Goal: Task Accomplishment & Management: Use online tool/utility

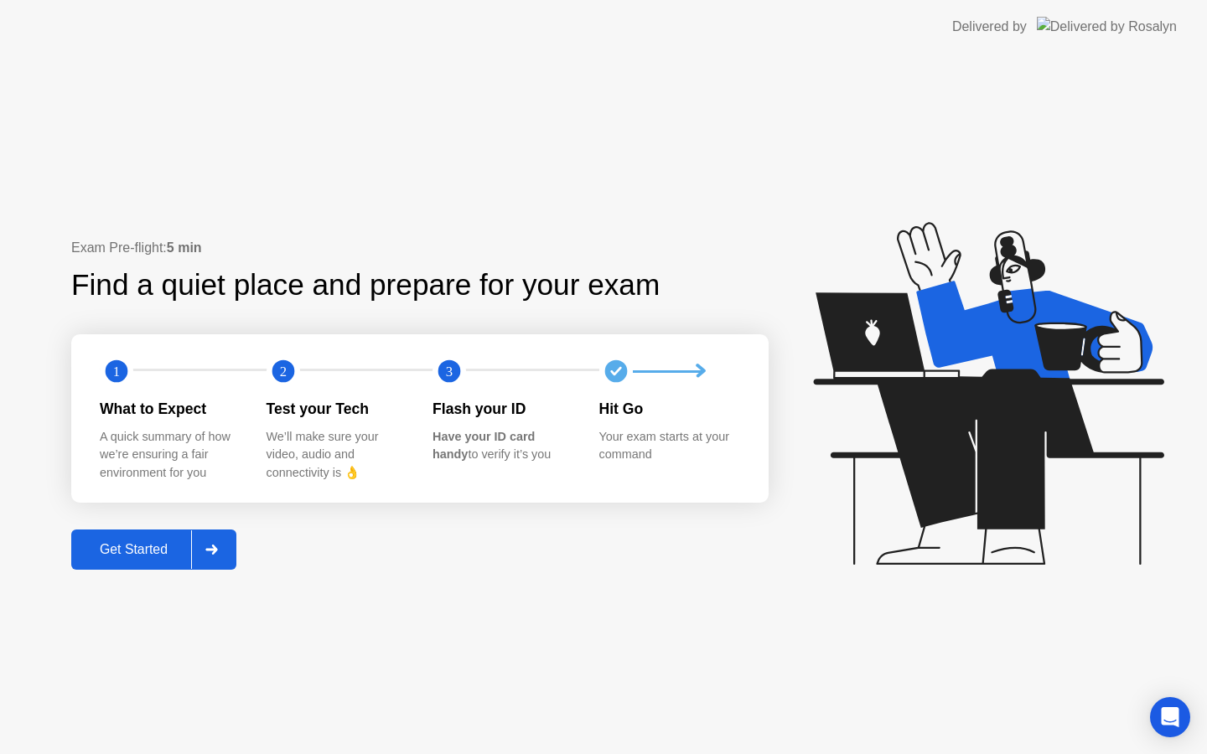
click at [147, 551] on div "Get Started" at bounding box center [133, 549] width 115 height 15
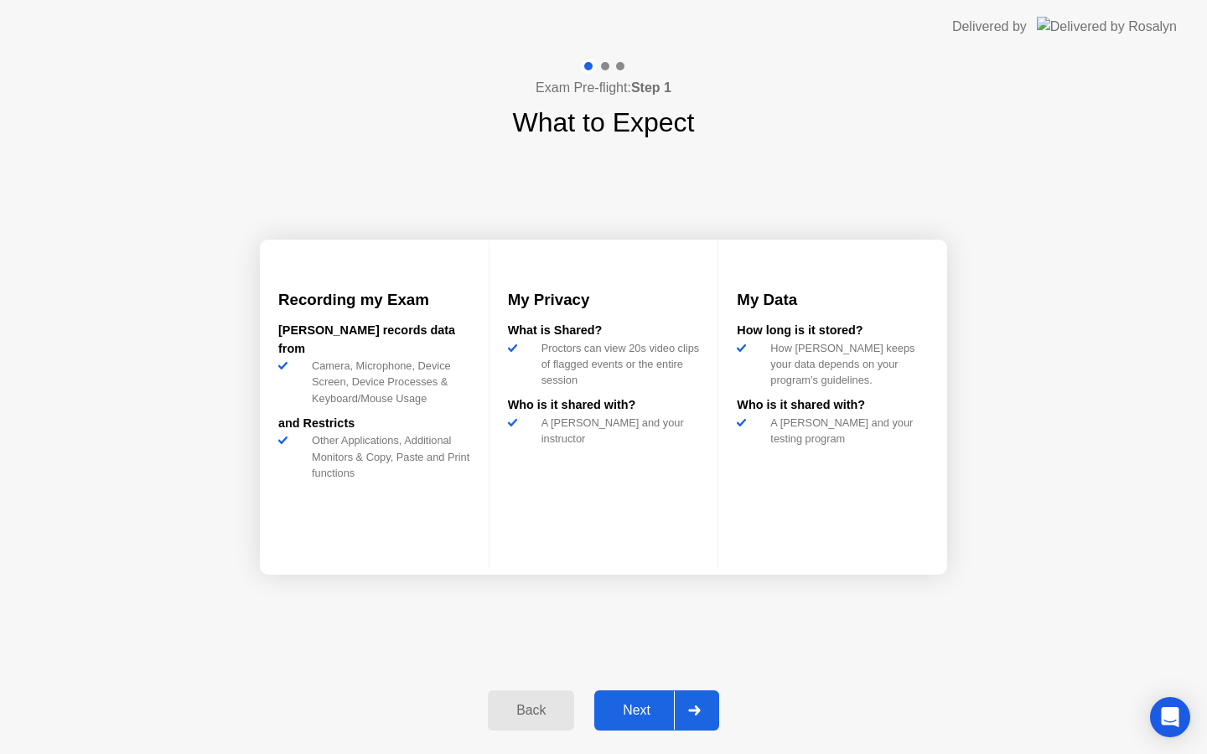
click at [644, 707] on div "Next" at bounding box center [636, 710] width 75 height 15
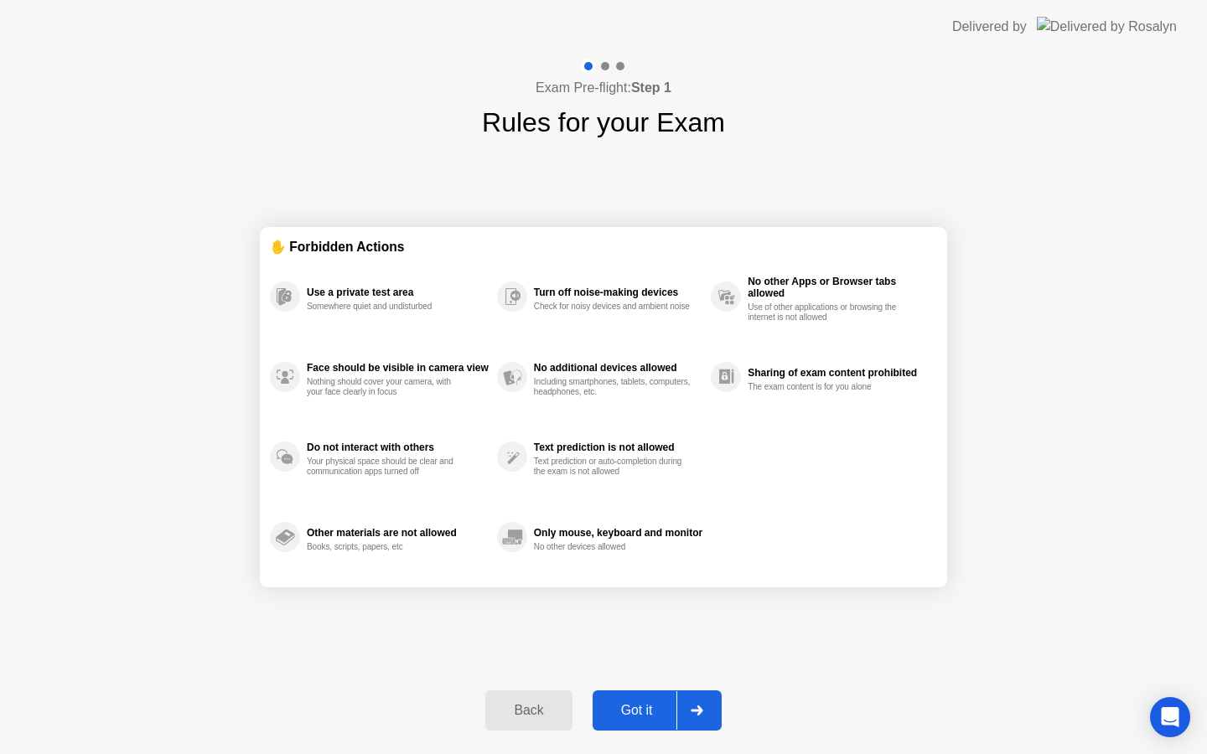
click at [686, 708] on div at bounding box center [696, 710] width 40 height 39
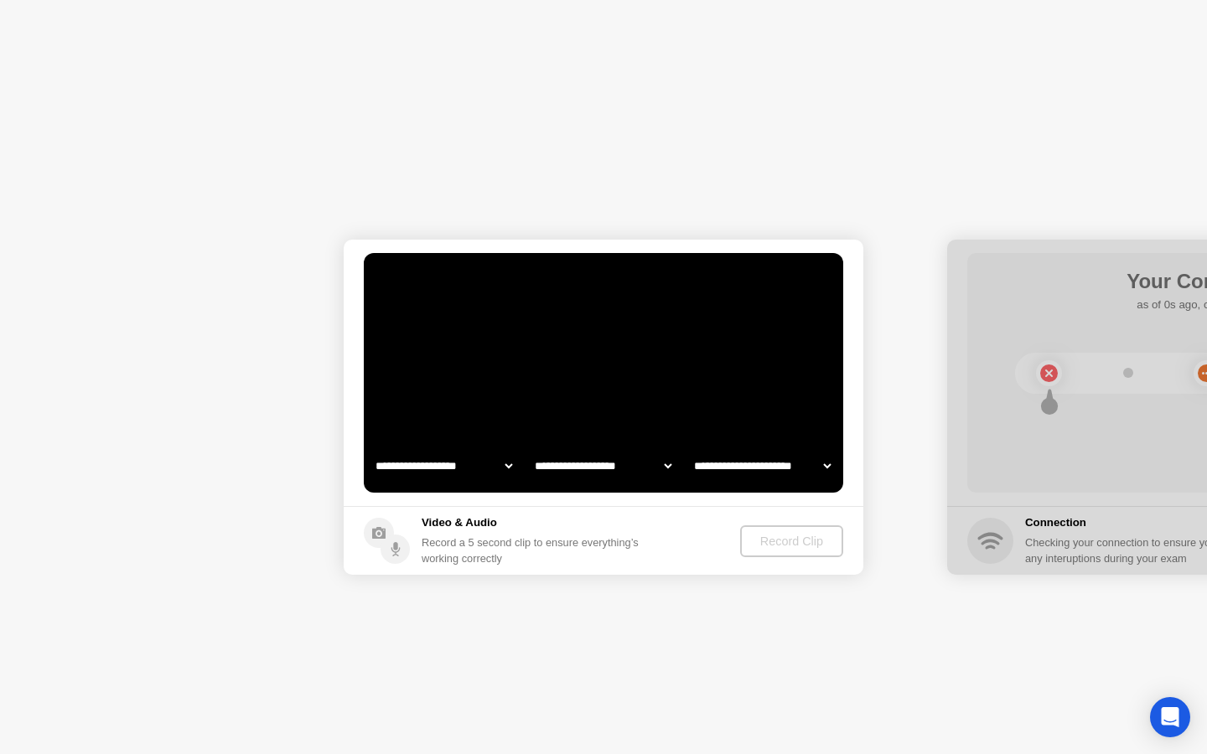
select select "**********"
select select "*******"
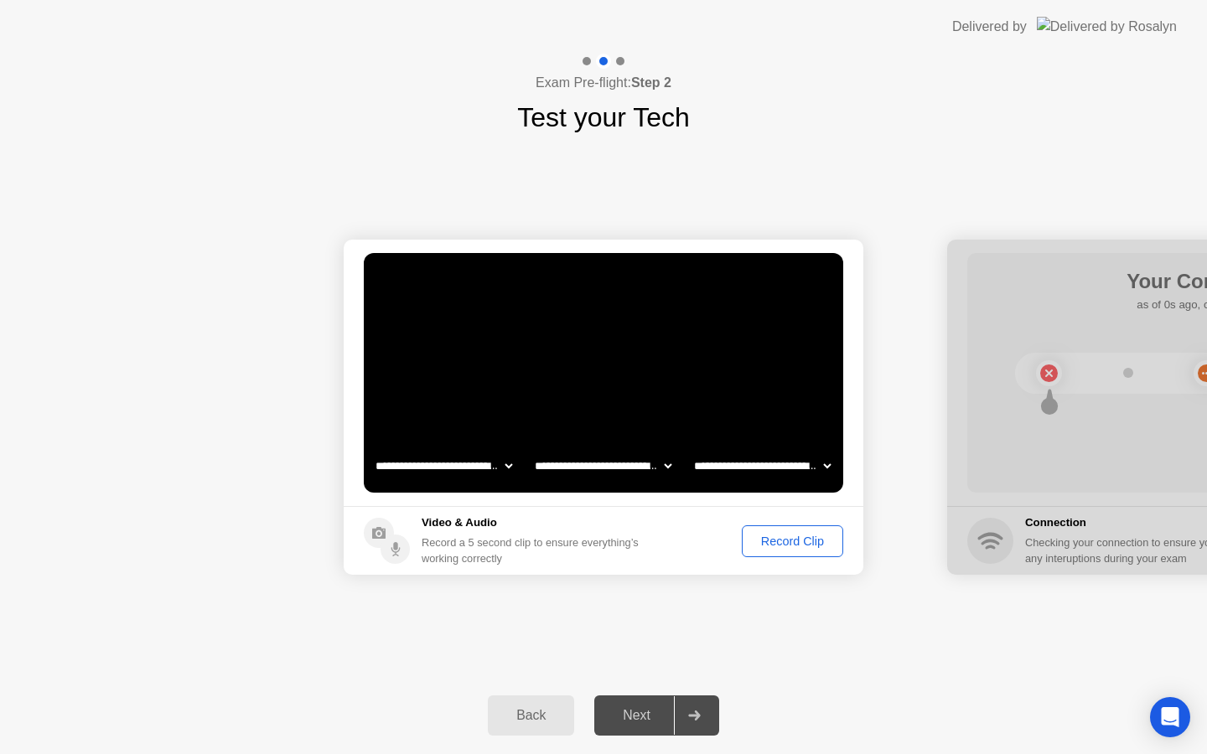
click at [777, 548] on div "Record Clip" at bounding box center [792, 541] width 90 height 13
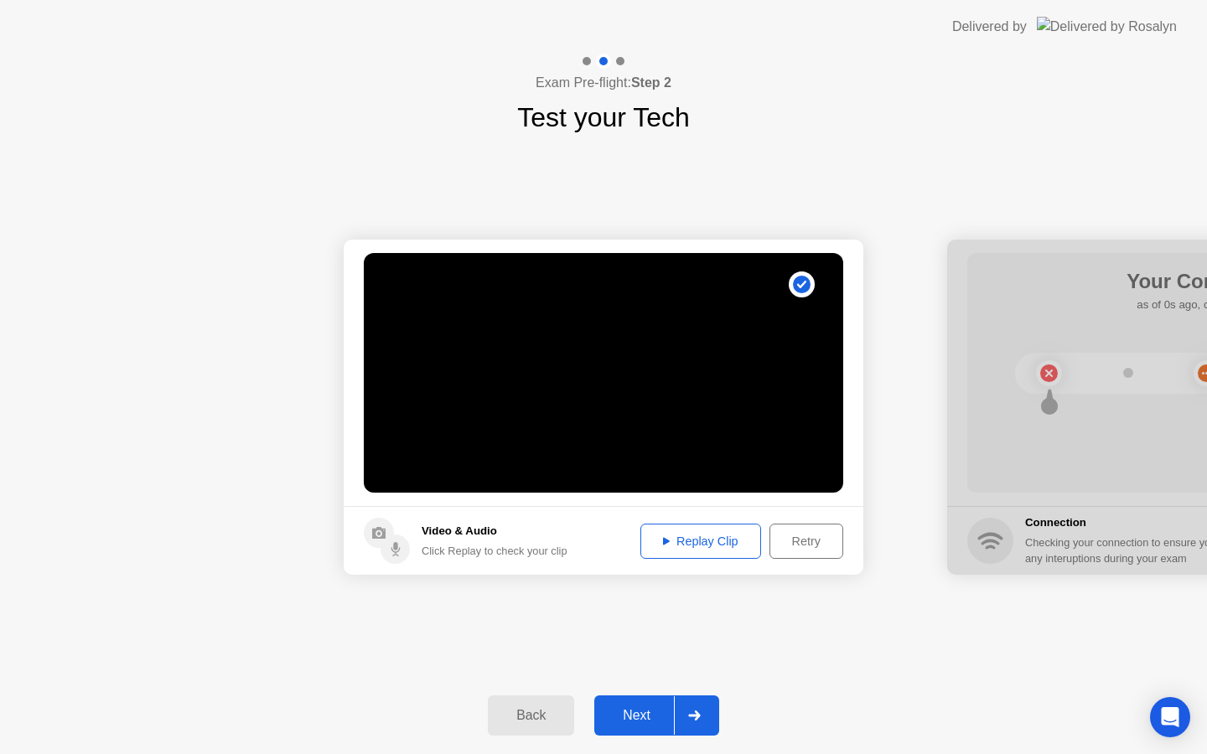
click at [639, 720] on div "Next" at bounding box center [636, 715] width 75 height 15
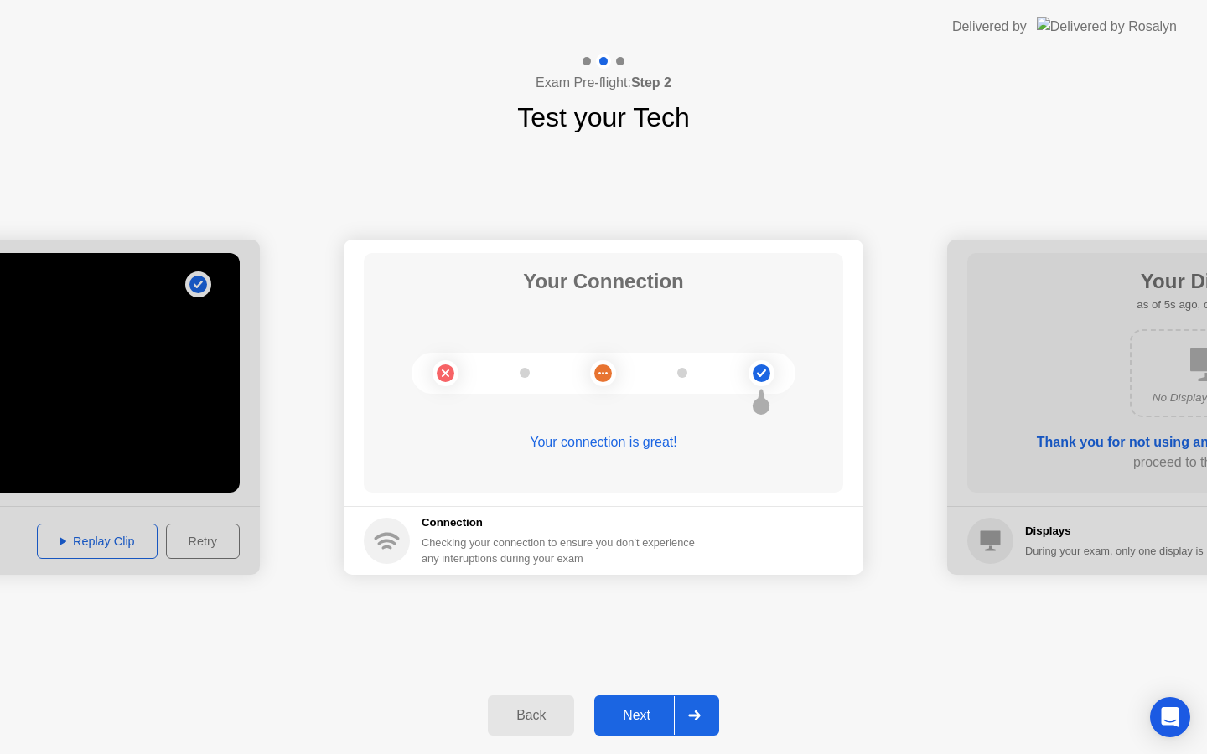
click at [637, 721] on div "Next" at bounding box center [636, 715] width 75 height 15
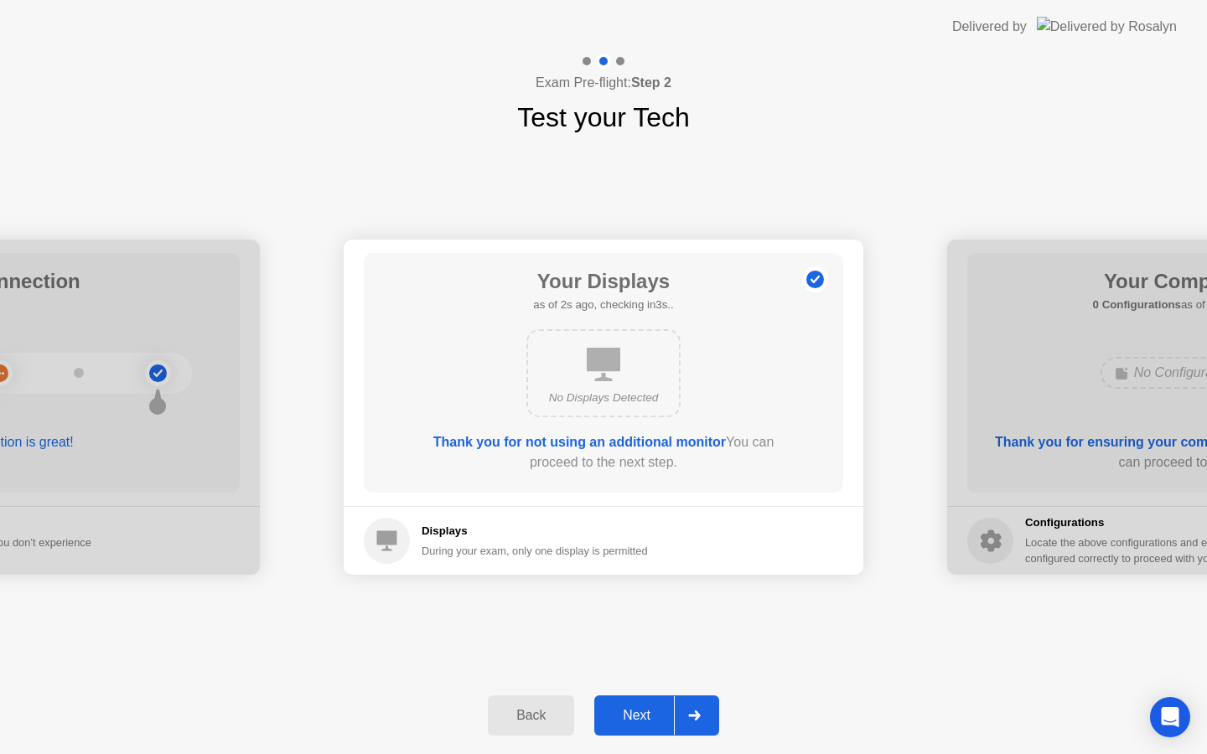
click at [639, 723] on div "Next" at bounding box center [636, 715] width 75 height 15
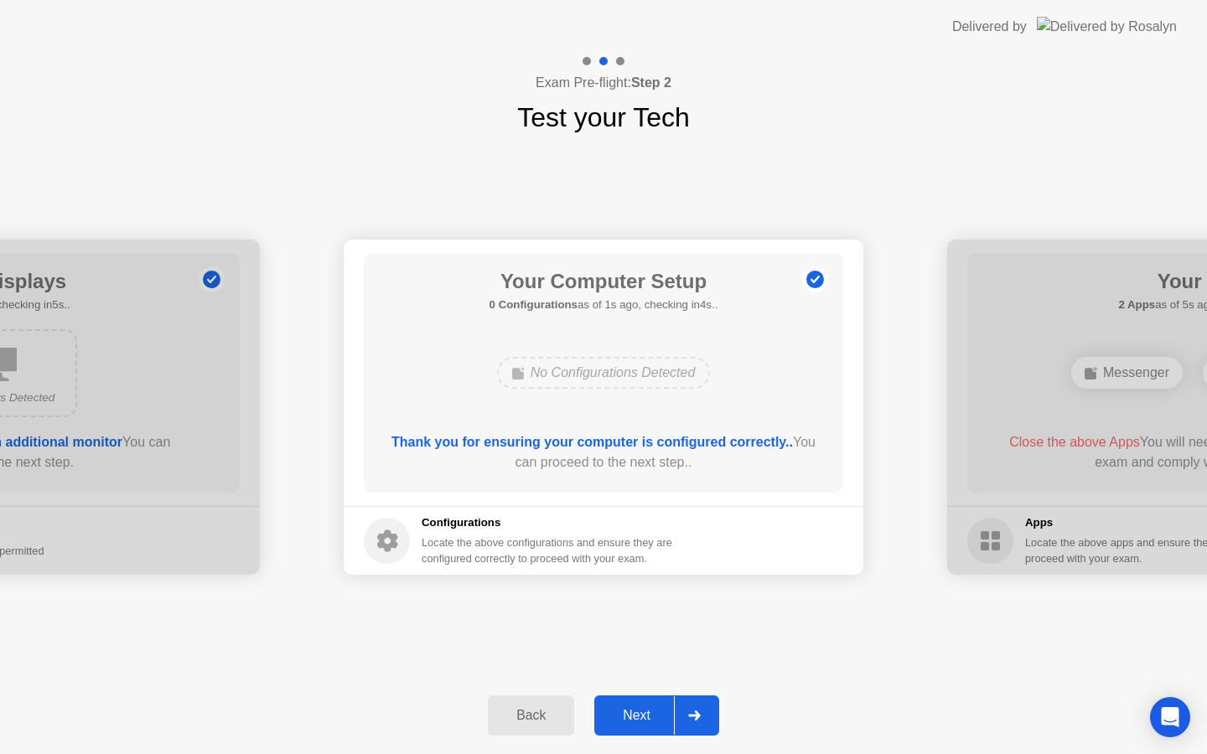
click at [639, 723] on div "Next" at bounding box center [636, 715] width 75 height 15
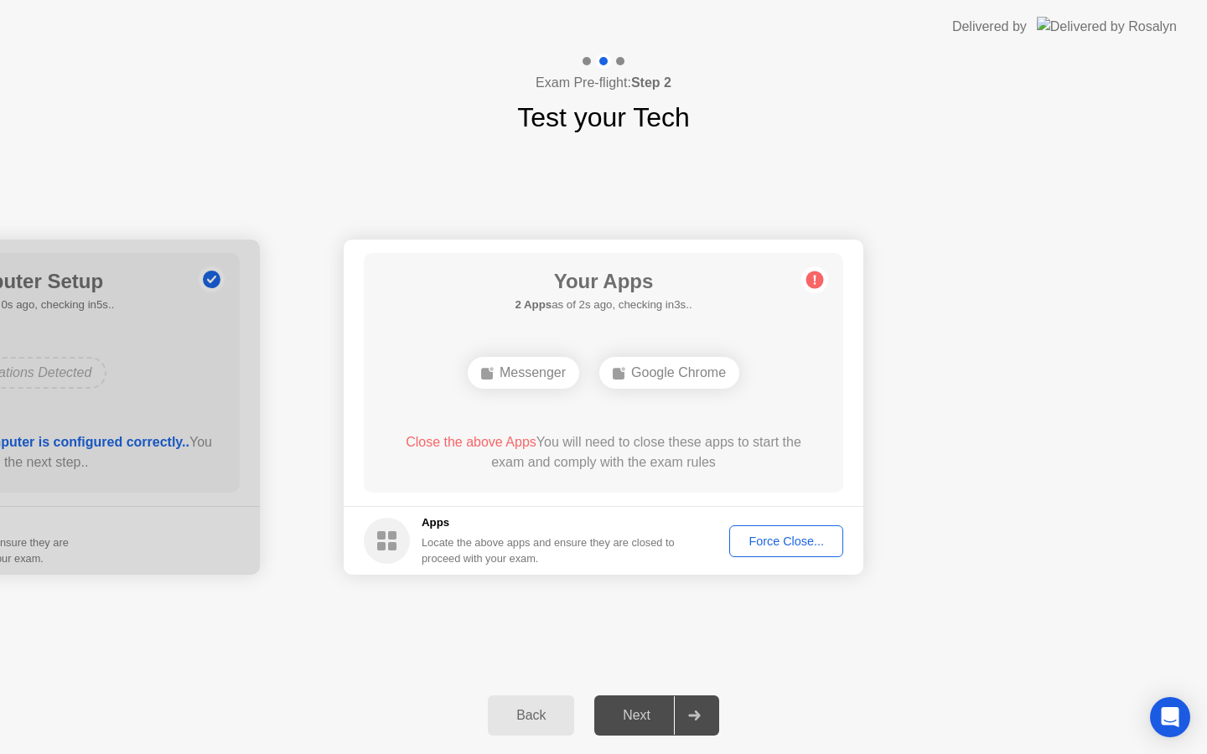
click at [793, 541] on div "Force Close..." at bounding box center [786, 541] width 102 height 13
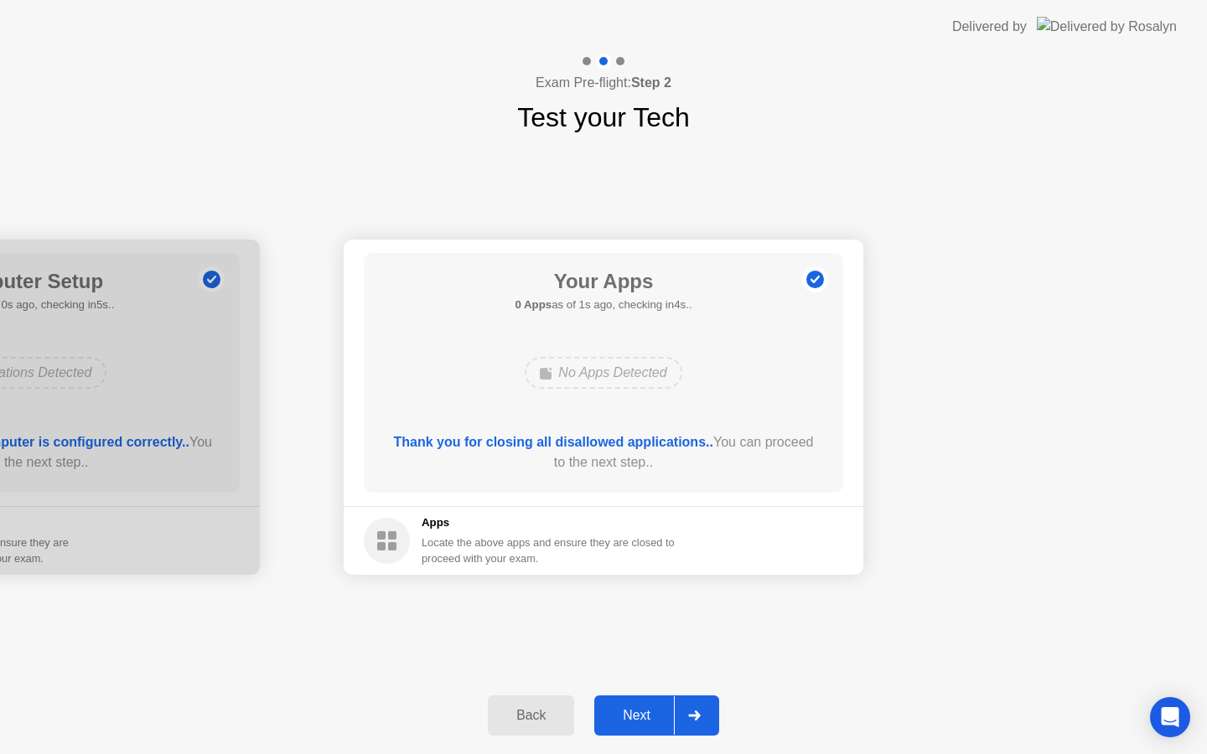
click at [631, 710] on div "Next" at bounding box center [636, 715] width 75 height 15
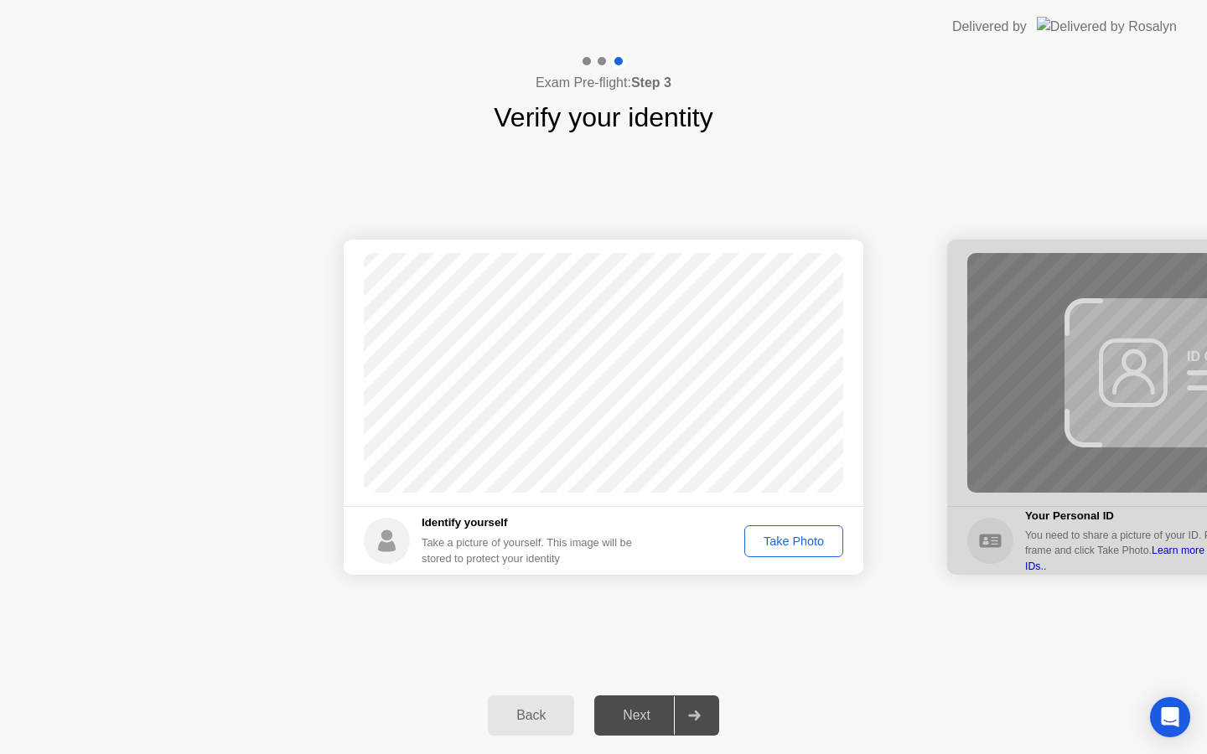
click at [797, 535] on div "Take Photo" at bounding box center [793, 541] width 87 height 13
click at [631, 721] on div "Next" at bounding box center [636, 715] width 75 height 15
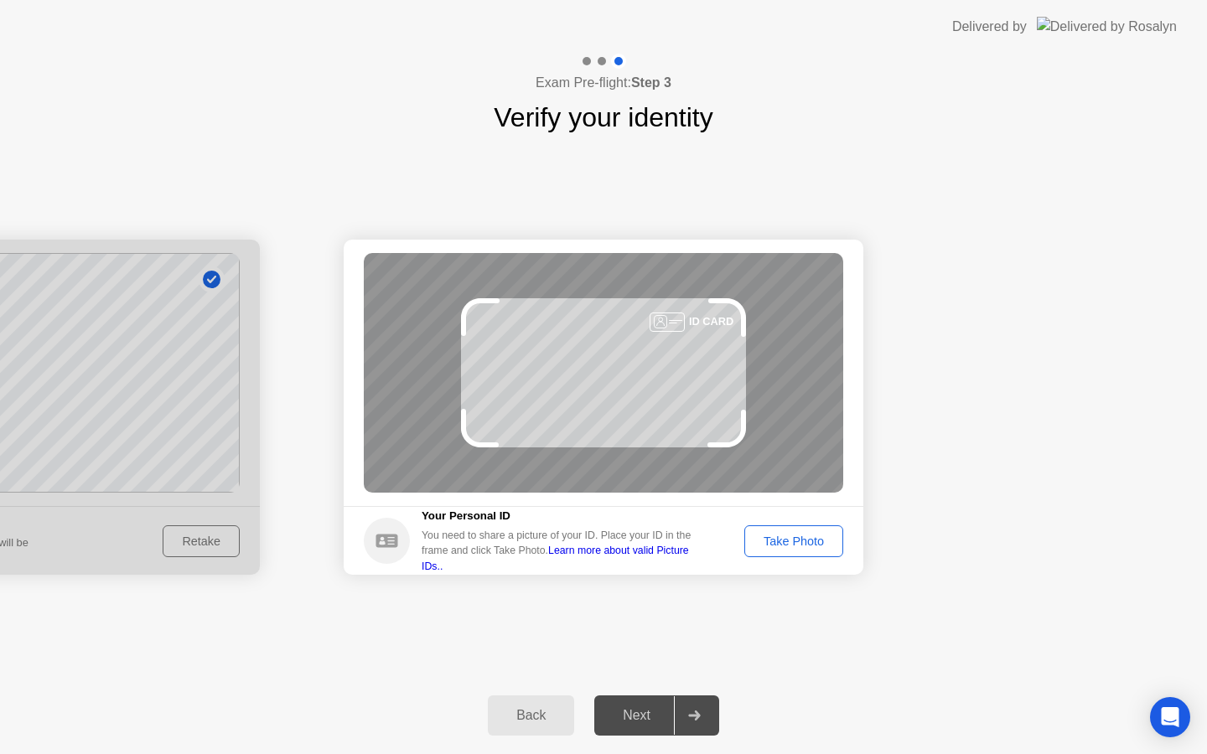
click at [775, 546] on div "Take Photo" at bounding box center [793, 541] width 87 height 13
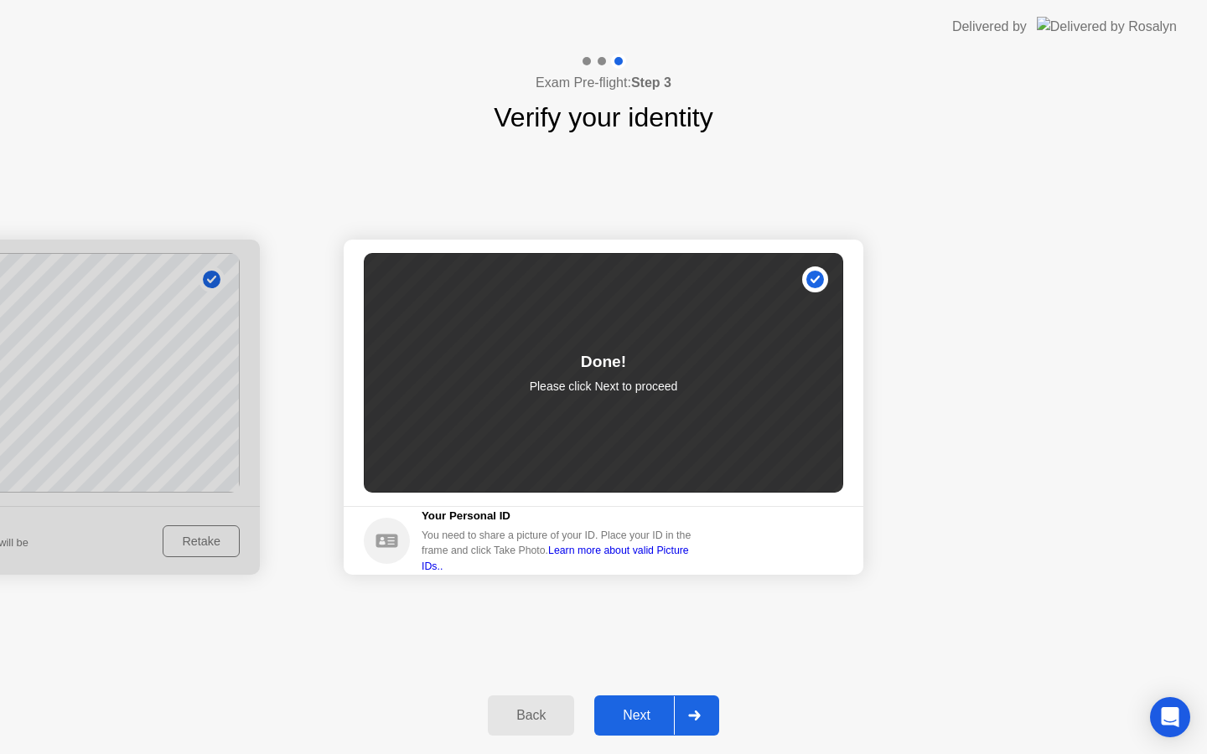
click at [647, 710] on div "Next" at bounding box center [636, 715] width 75 height 15
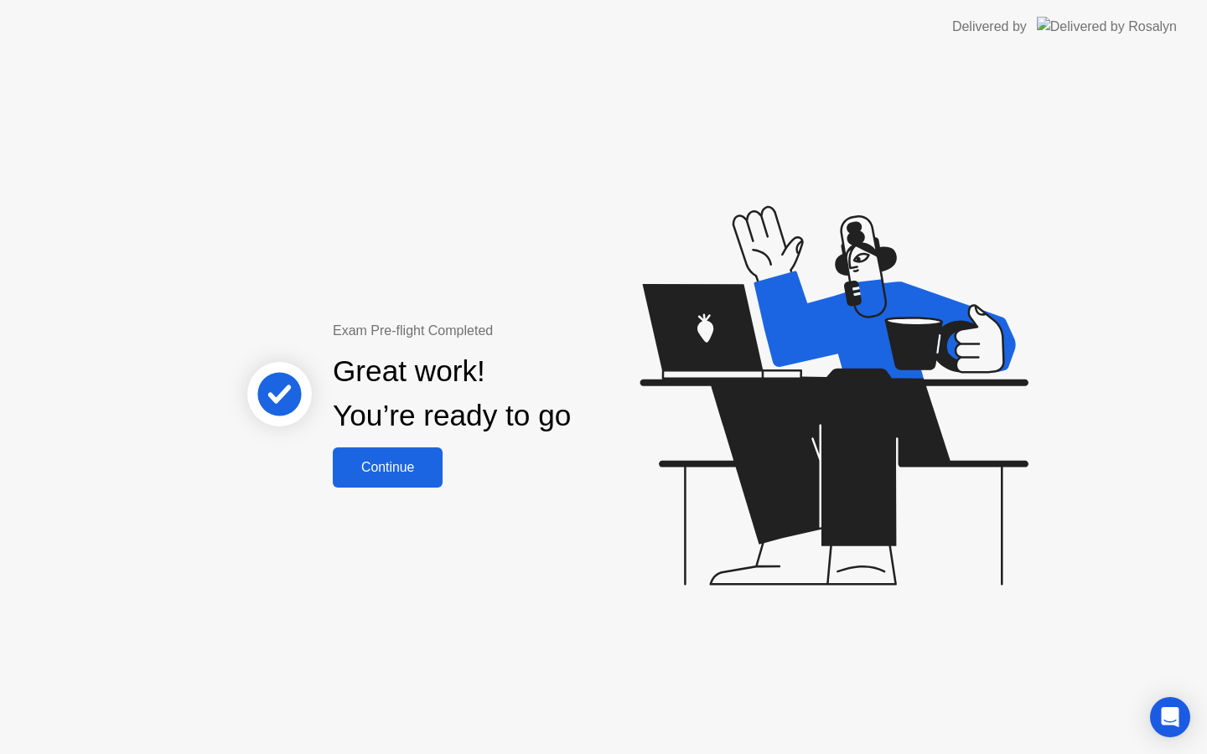
click at [416, 475] on div "Continue" at bounding box center [388, 467] width 100 height 15
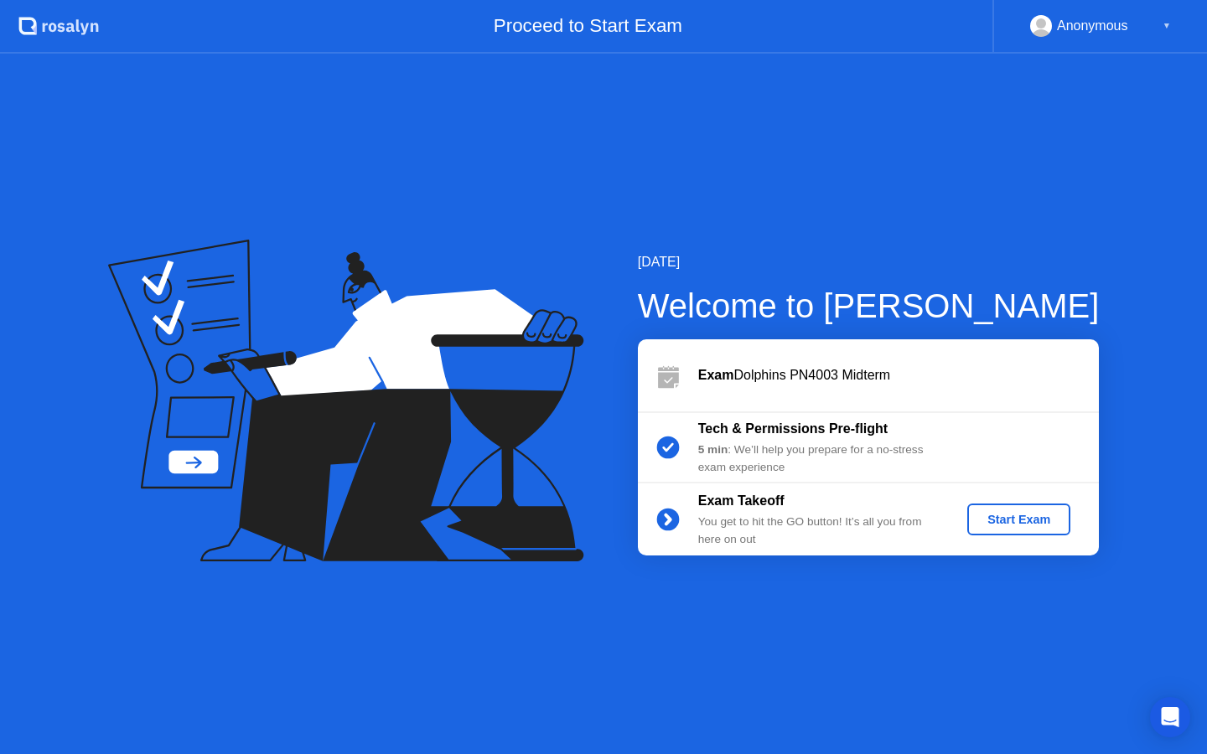
click at [1010, 519] on div "Start Exam" at bounding box center [1019, 519] width 90 height 13
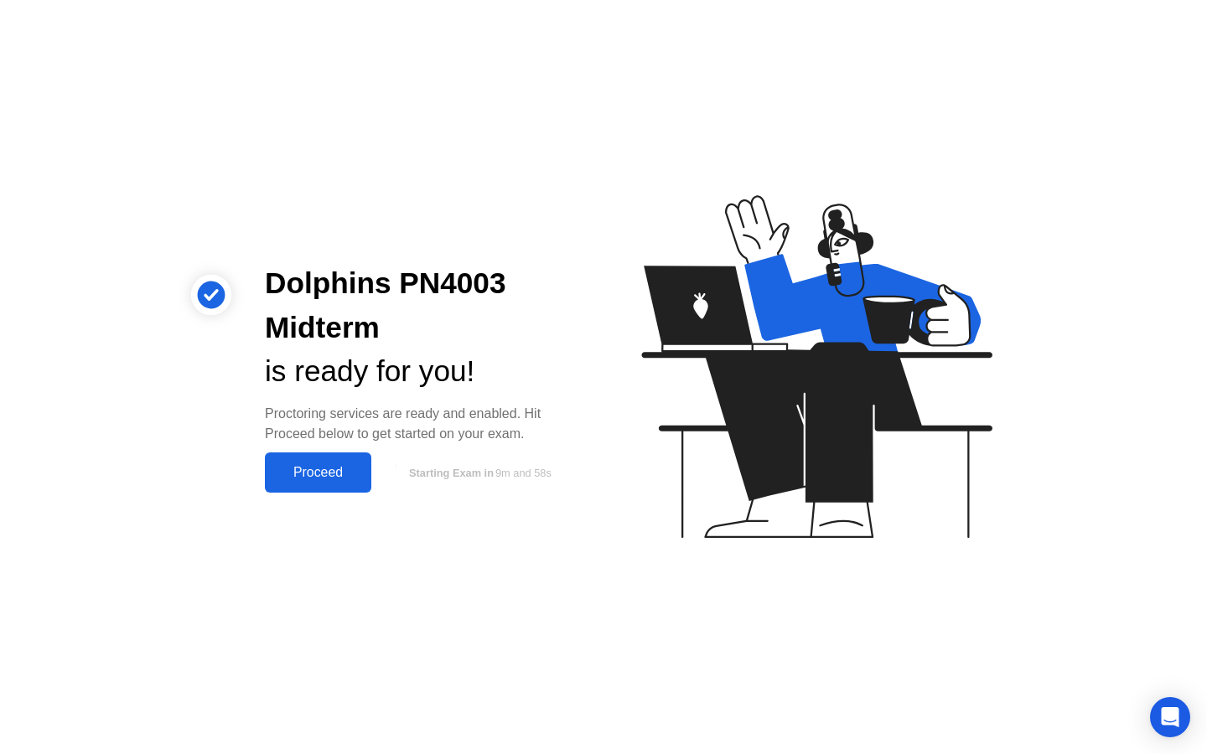
click at [360, 480] on div "Proceed" at bounding box center [318, 472] width 96 height 15
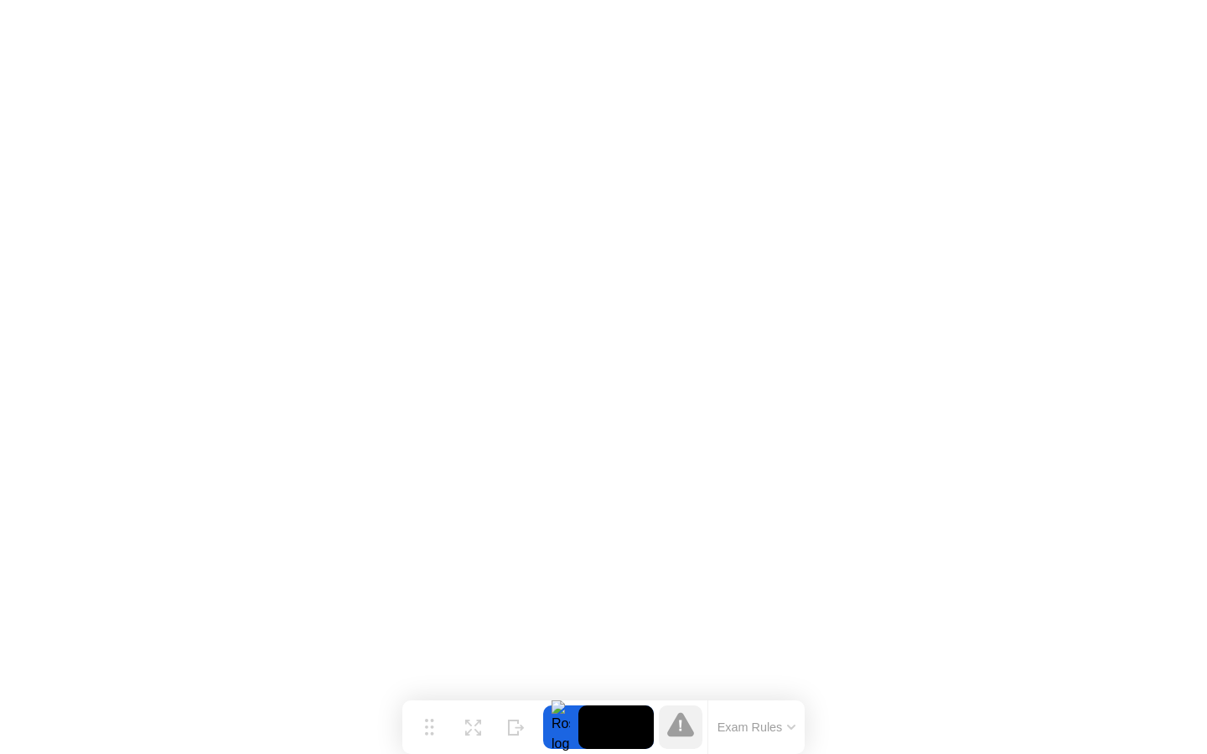
click at [758, 729] on button "Exam Rules" at bounding box center [756, 727] width 89 height 15
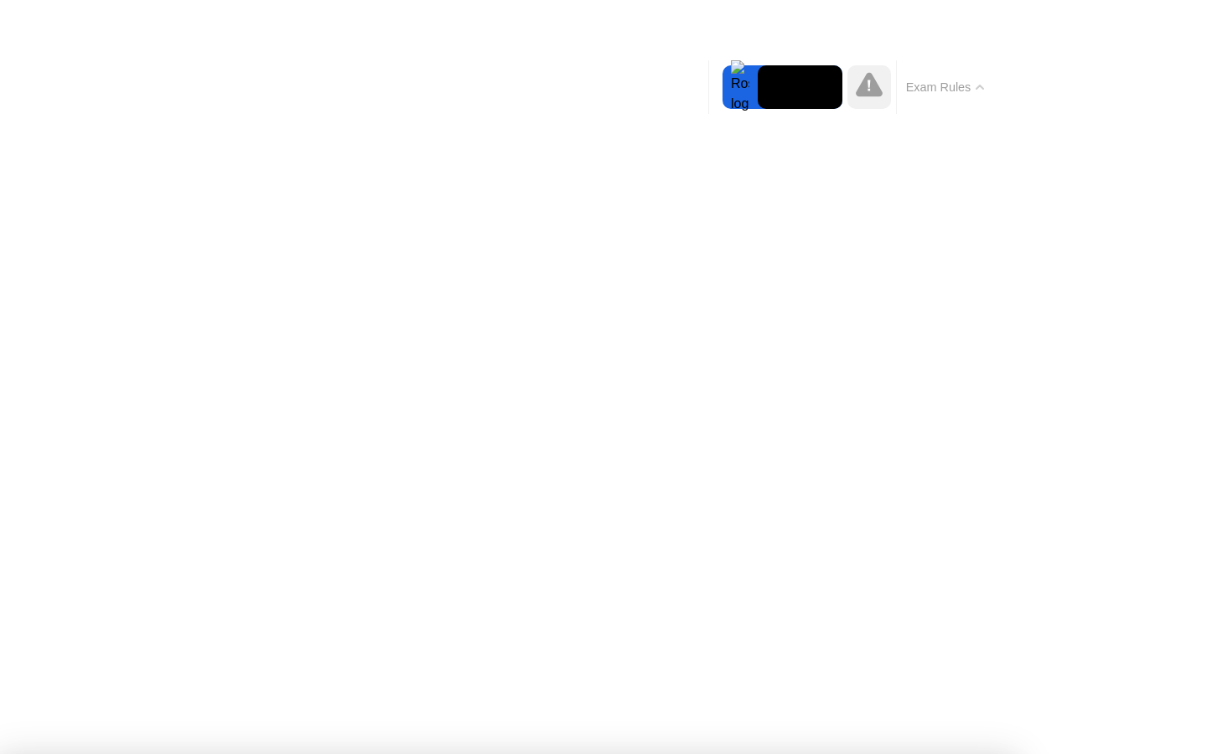
click at [901, 95] on button "Exam Rules" at bounding box center [945, 87] width 89 height 15
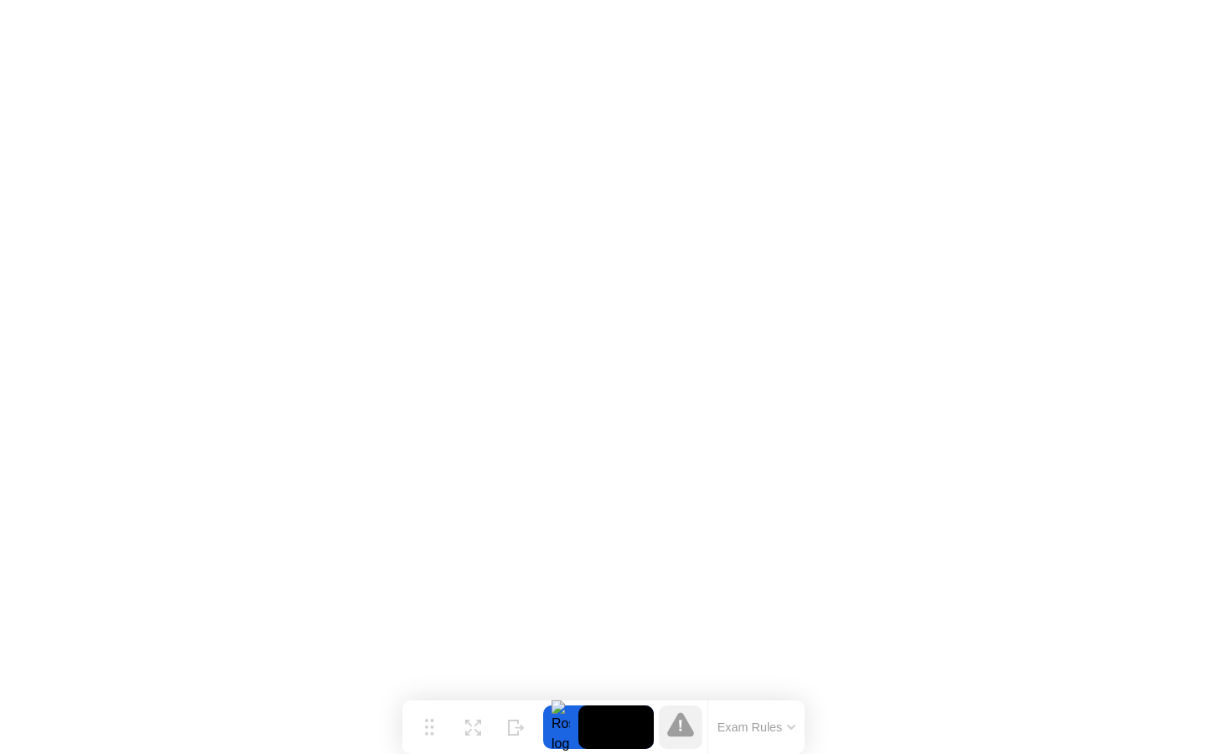
click at [745, 731] on button "Exam Rules" at bounding box center [756, 727] width 89 height 15
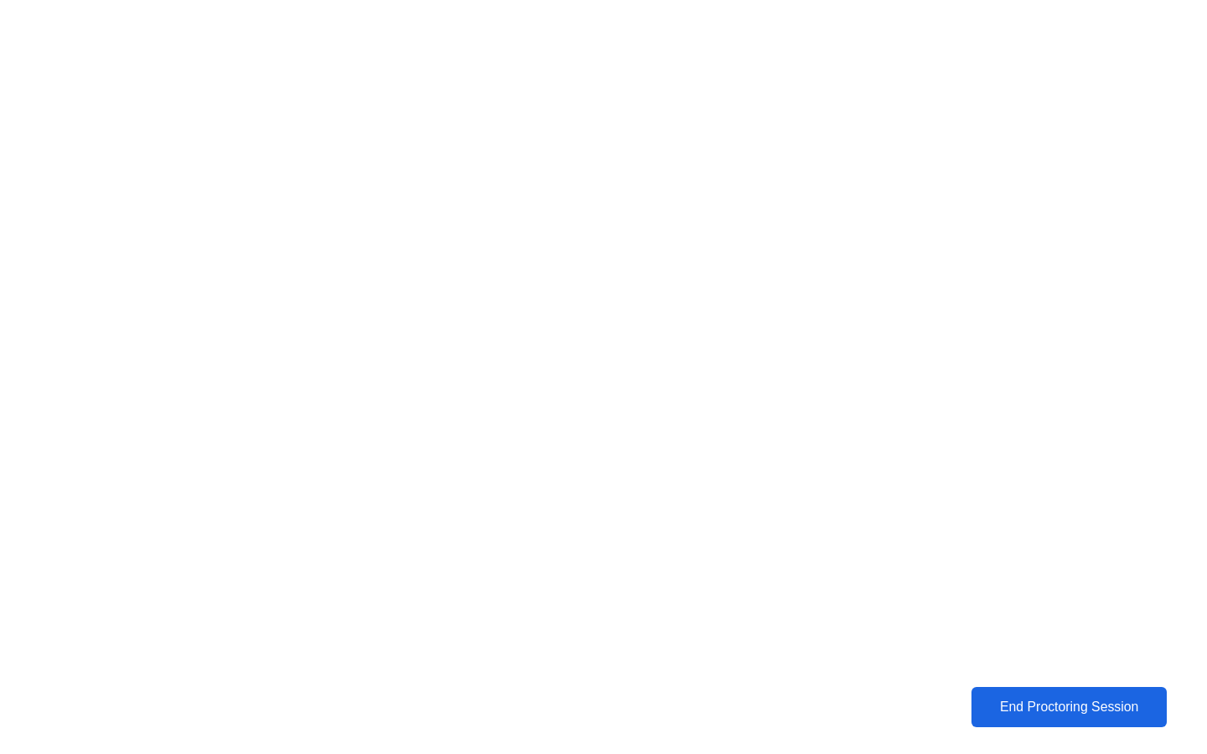
click at [1053, 700] on div "End Proctoring Session" at bounding box center [1068, 707] width 185 height 15
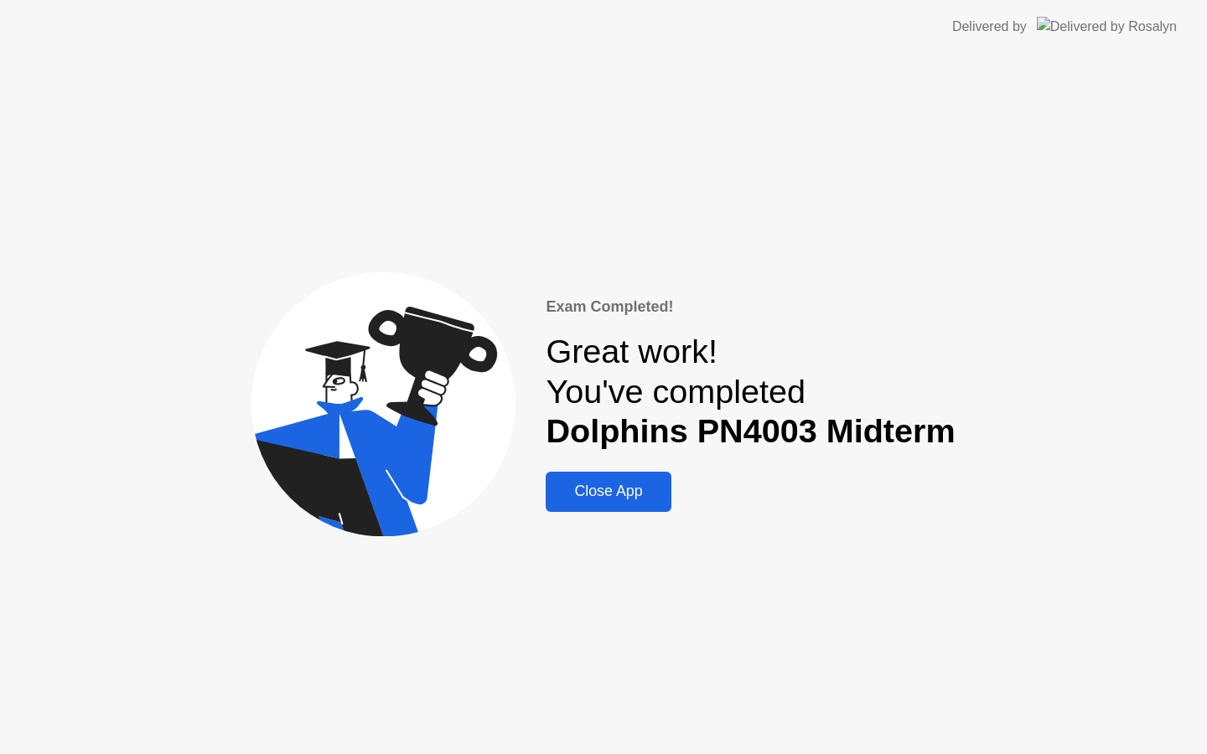
click at [637, 483] on div "Close App" at bounding box center [608, 492] width 115 height 18
